Goal: Entertainment & Leisure: Browse casually

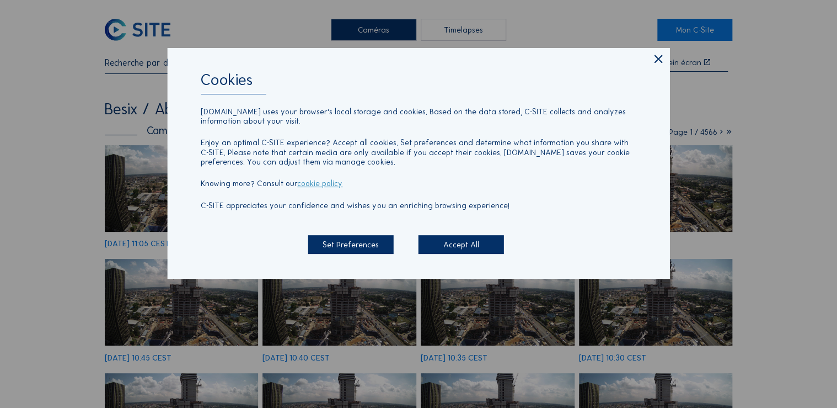
click at [657, 64] on icon at bounding box center [657, 59] width 13 height 14
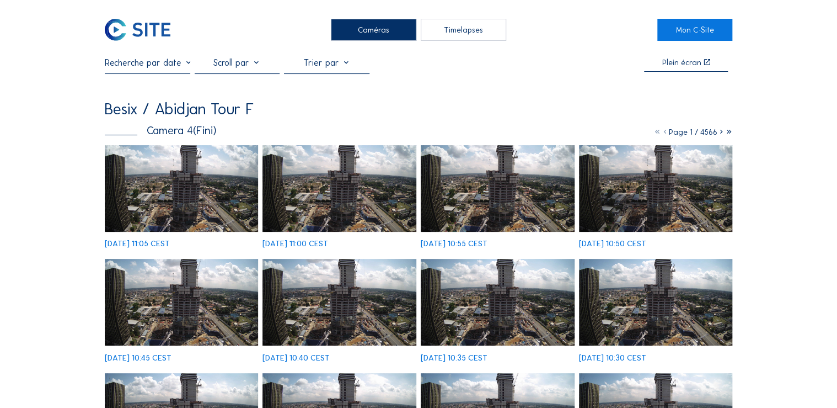
click at [369, 28] on div "Caméras" at bounding box center [373, 30] width 85 height 22
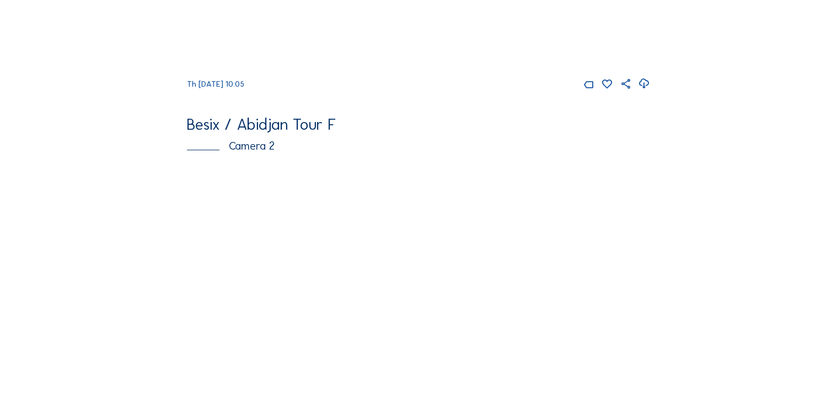
scroll to position [397, 0]
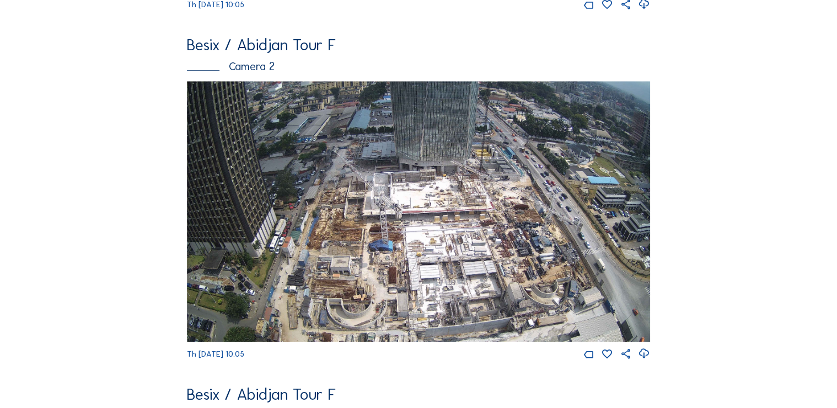
click at [448, 265] on img at bounding box center [418, 211] width 463 height 260
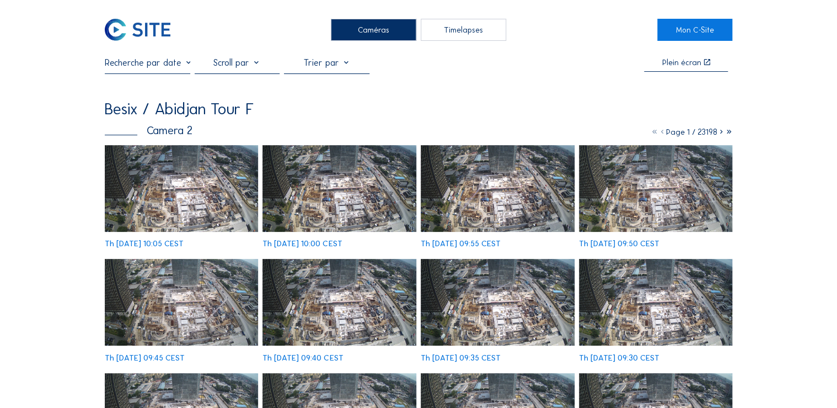
click at [183, 191] on img at bounding box center [182, 188] width 154 height 87
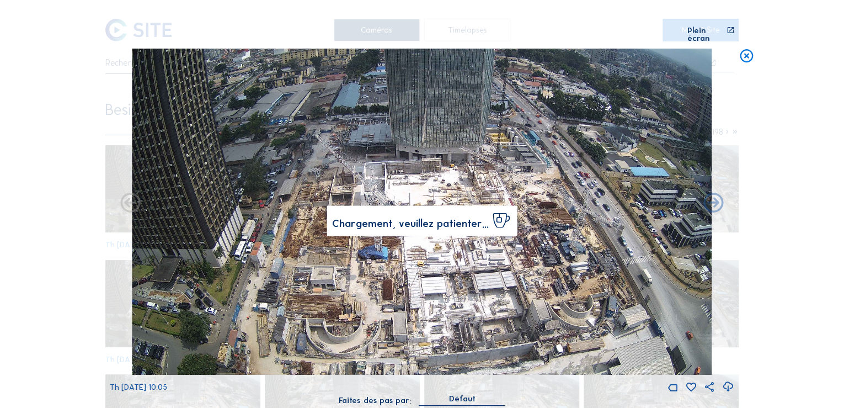
click at [542, 262] on img at bounding box center [422, 212] width 580 height 326
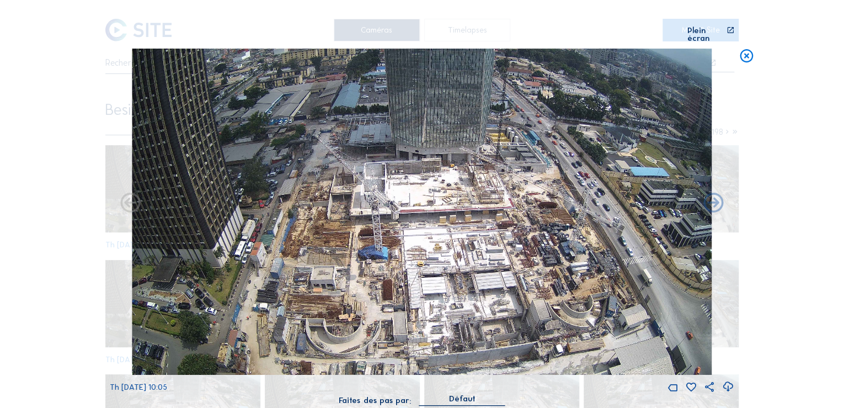
click at [704, 29] on div "Plein écran" at bounding box center [706, 34] width 38 height 16
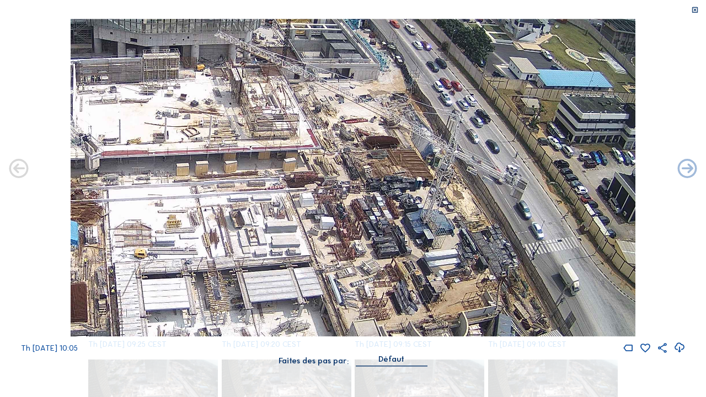
drag, startPoint x: 461, startPoint y: 199, endPoint x: 332, endPoint y: 206, distance: 129.3
click at [332, 206] on img at bounding box center [353, 178] width 565 height 318
click at [693, 10] on icon at bounding box center [695, 10] width 8 height 8
